Goal: Information Seeking & Learning: Learn about a topic

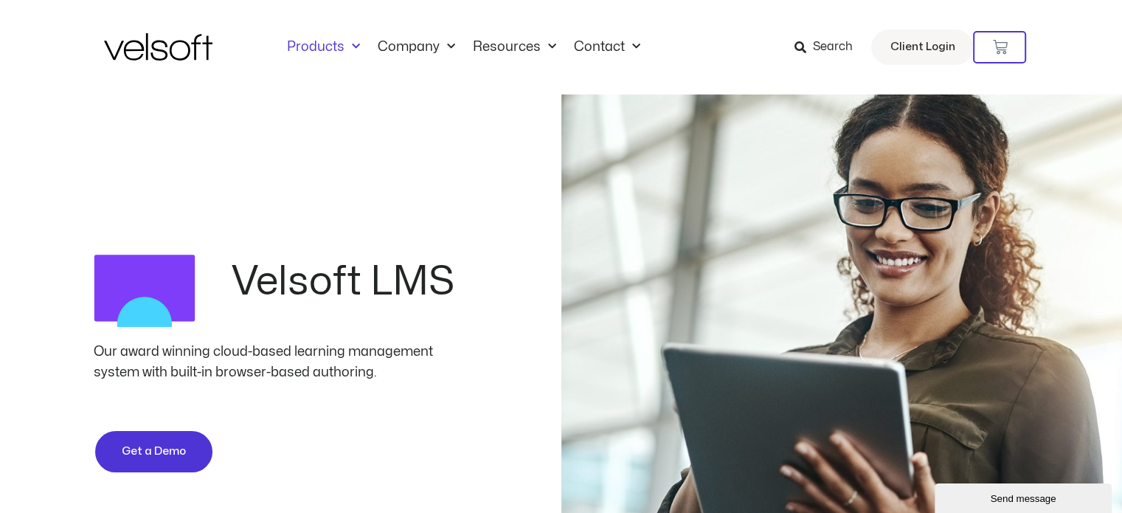
click at [325, 43] on link "Products" at bounding box center [323, 47] width 91 height 16
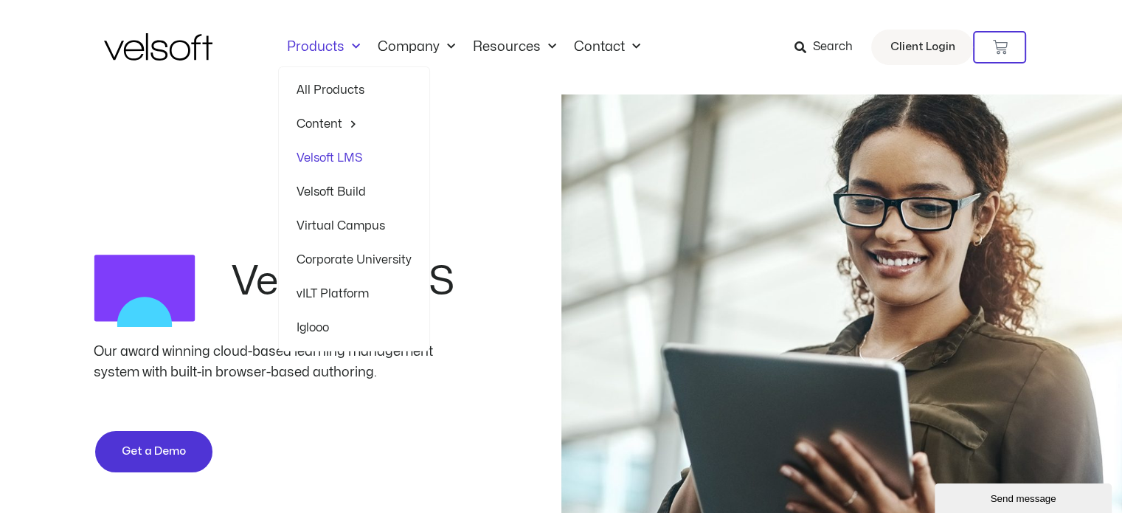
click at [153, 58] on img at bounding box center [158, 46] width 108 height 27
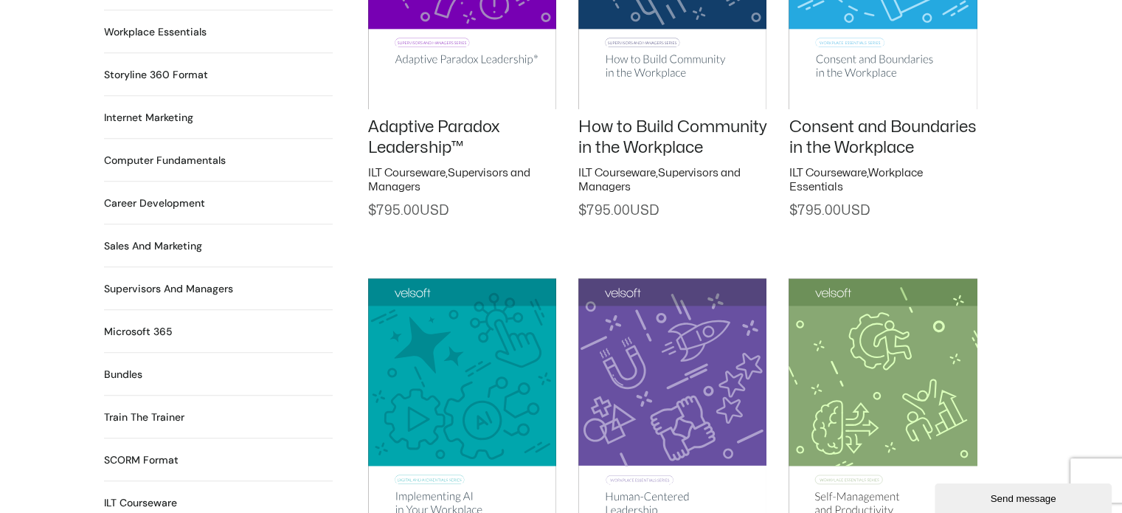
scroll to position [1328, 0]
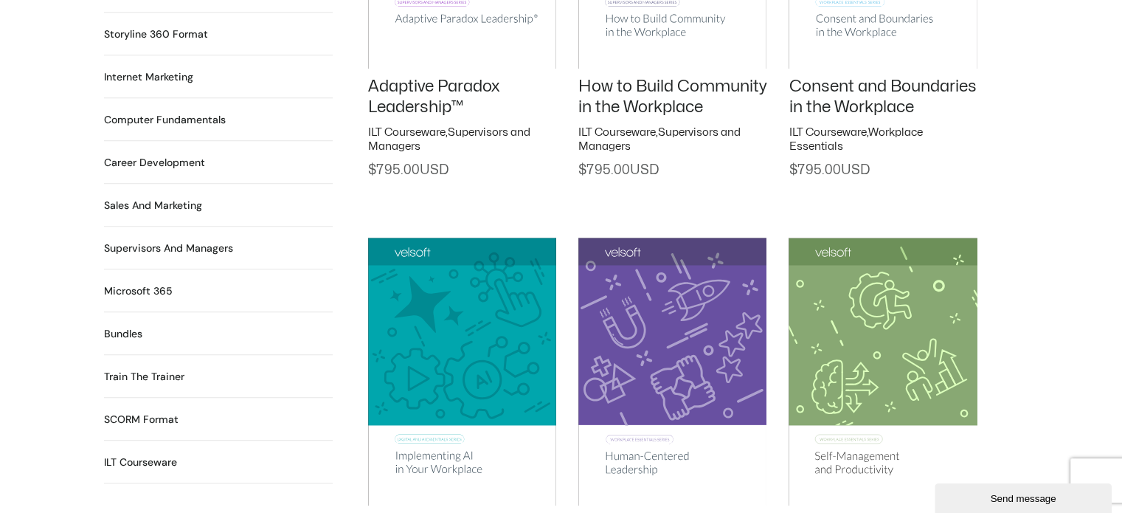
click at [148, 283] on h2 "Microsoft 365 35 Products" at bounding box center [138, 290] width 69 height 15
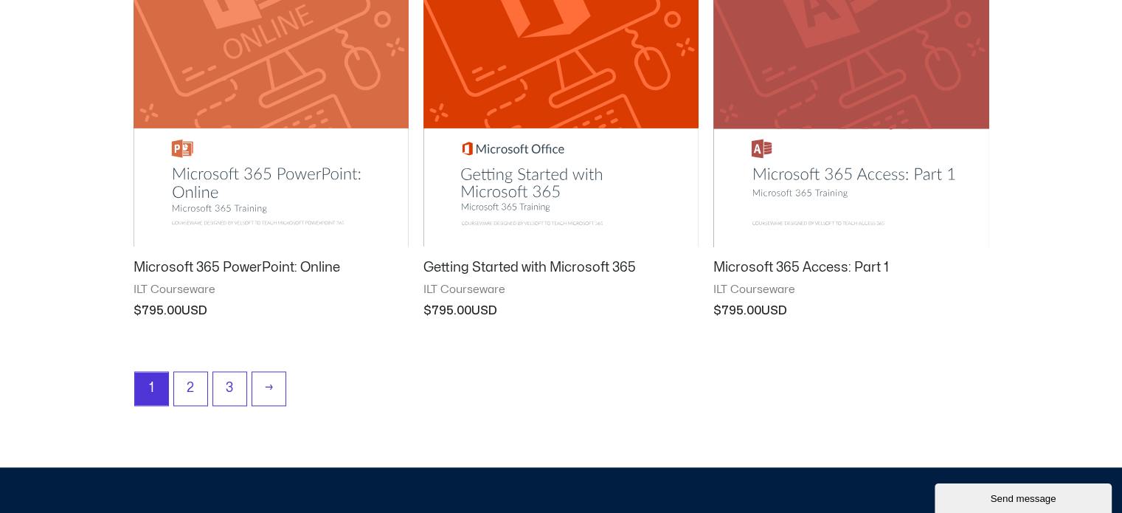
scroll to position [1992, 0]
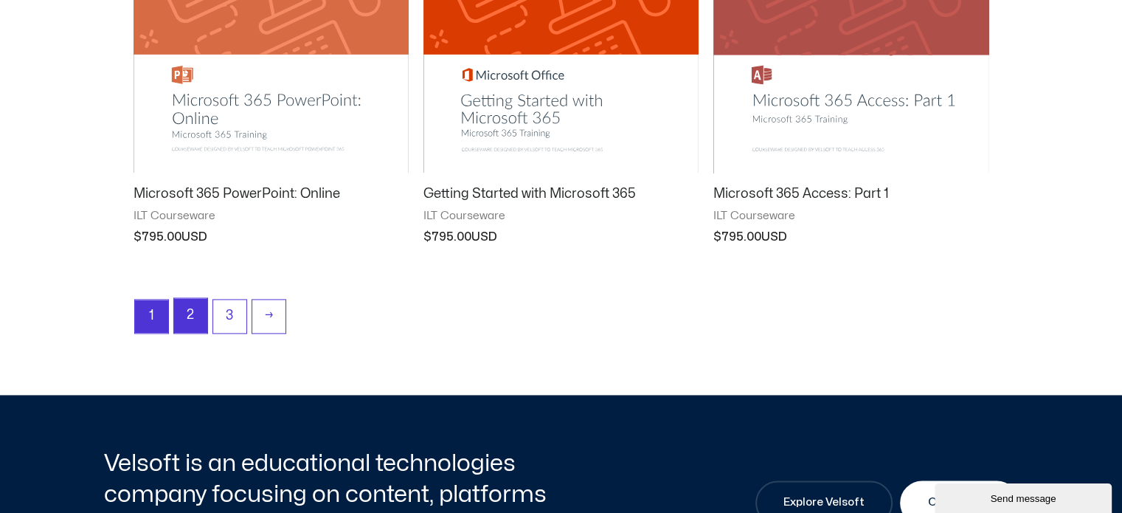
click at [196, 311] on link "2" at bounding box center [190, 315] width 33 height 35
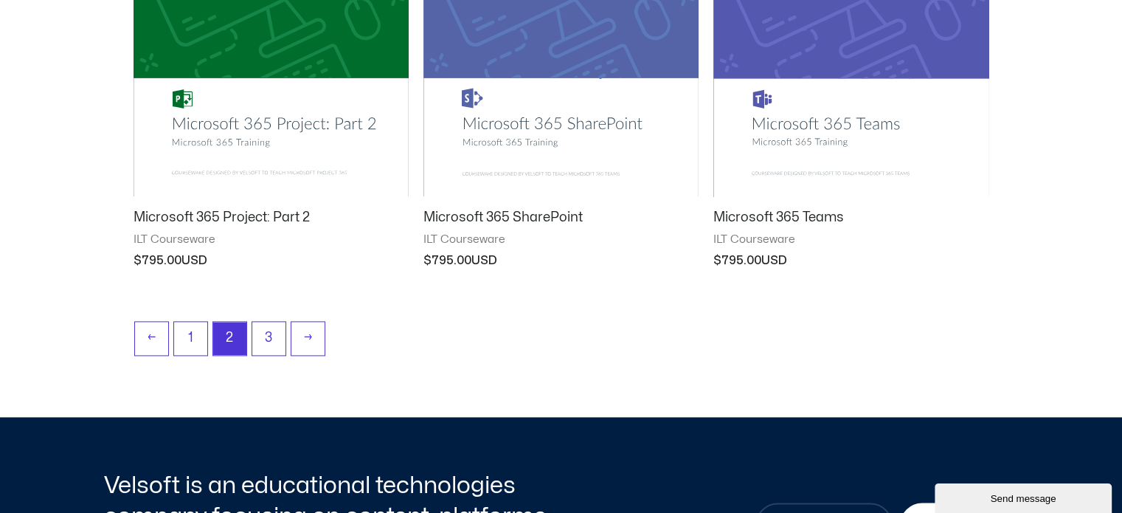
scroll to position [1992, 0]
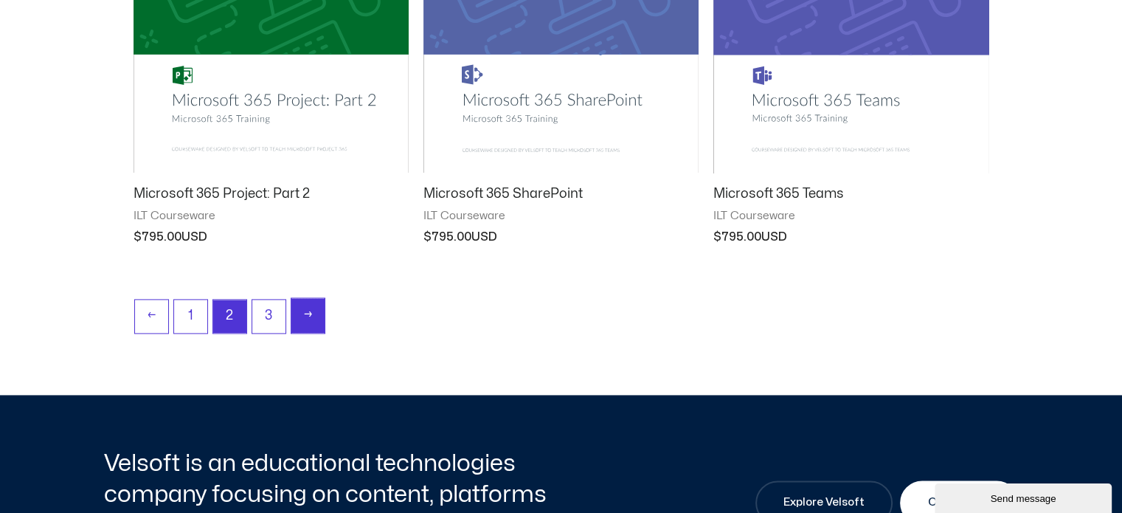
click at [303, 318] on link "→" at bounding box center [307, 315] width 33 height 35
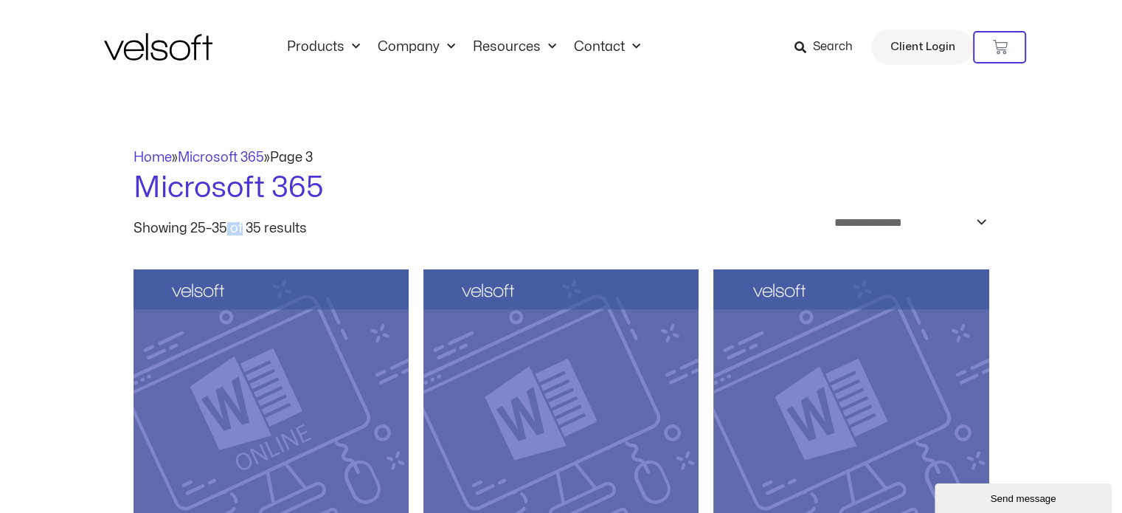
drag, startPoint x: 230, startPoint y: 226, endPoint x: 213, endPoint y: 223, distance: 18.0
click at [213, 223] on p "Showing 25–35 of 35 results" at bounding box center [220, 228] width 173 height 13
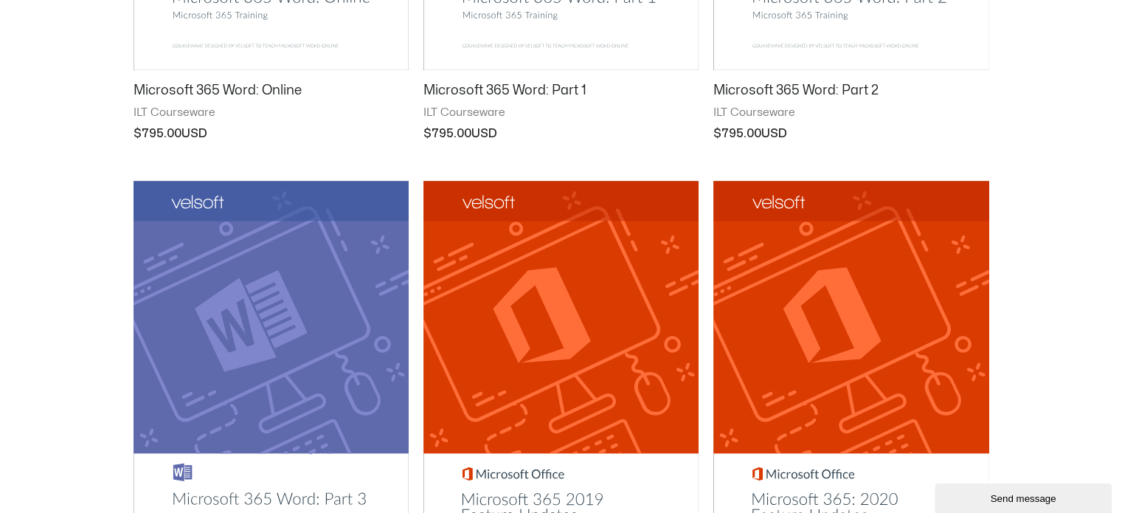
scroll to position [812, 0]
